Goal: Task Accomplishment & Management: Manage account settings

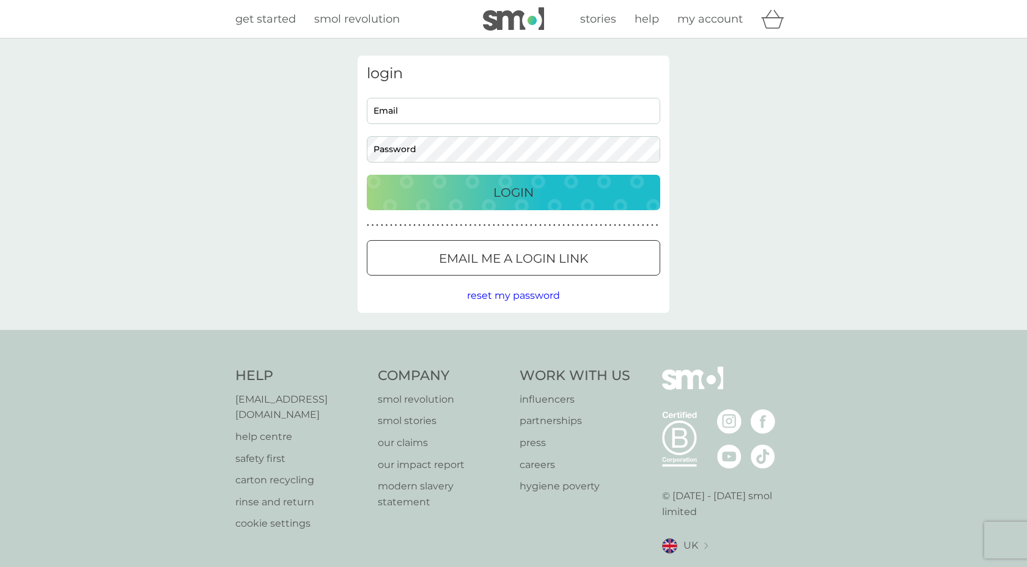
type input "amteach@hotmail.co.uk"
click at [507, 187] on p "Login" at bounding box center [513, 193] width 40 height 20
